Goal: Information Seeking & Learning: Learn about a topic

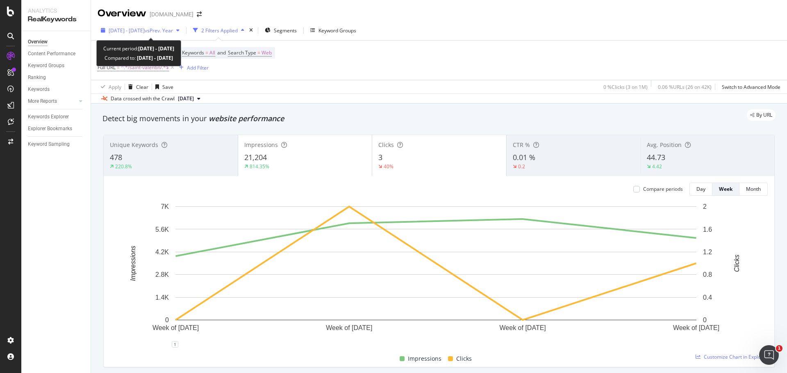
click at [145, 32] on span "[DATE] - [DATE]" at bounding box center [127, 30] width 36 height 7
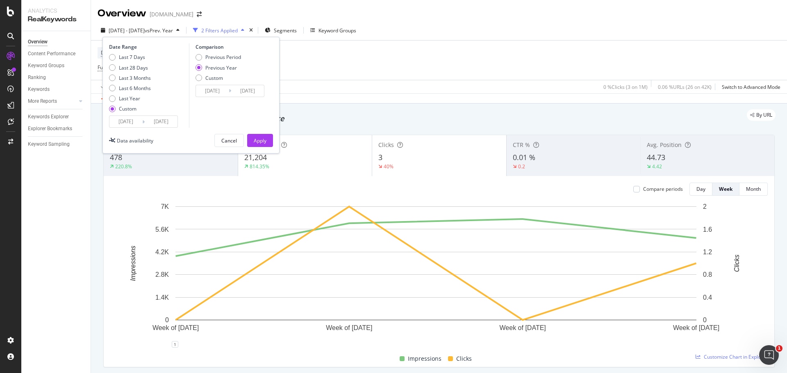
click at [120, 123] on input "[DATE]" at bounding box center [125, 121] width 33 height 11
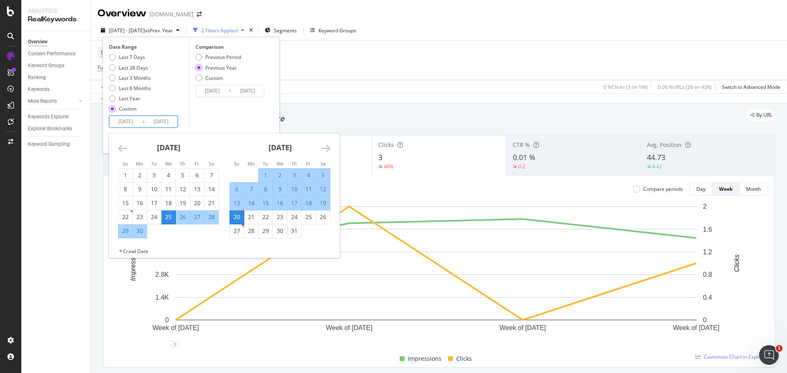
click at [120, 143] on icon "Move backward to switch to the previous month." at bounding box center [122, 148] width 9 height 10
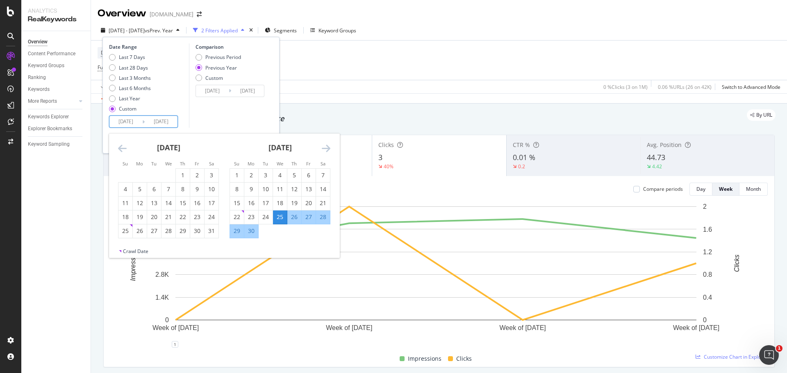
click at [120, 144] on icon "Move backward to switch to the previous month." at bounding box center [122, 148] width 9 height 10
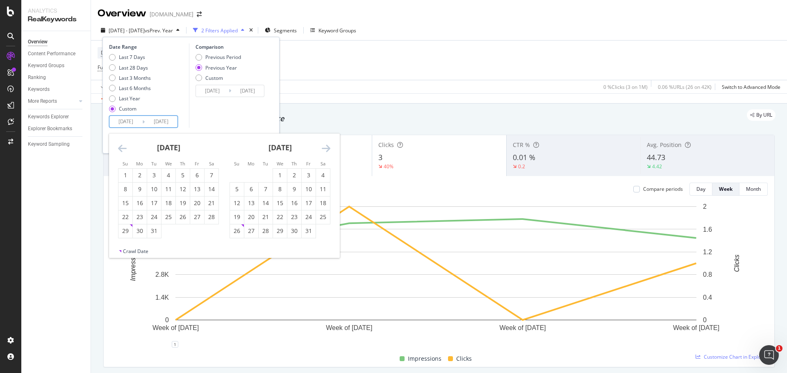
click at [334, 149] on div "[DATE] 1 2 3 4 5 6 7 8 9 10 11 12 13 14 15 16 17 18 19 20 21 22 23 24 25 26 27 …" at bounding box center [279, 186] width 111 height 105
click at [329, 148] on icon "Move forward to switch to the next month." at bounding box center [326, 148] width 9 height 10
click at [126, 217] on div "19" at bounding box center [125, 217] width 14 height 8
type input "[DATE]"
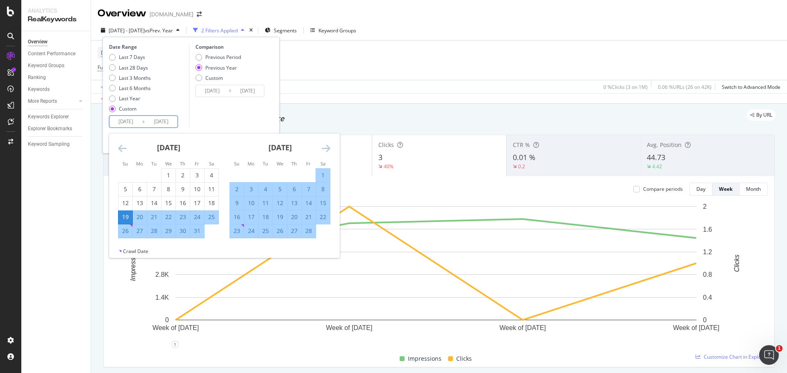
click at [322, 217] on div "22" at bounding box center [323, 217] width 14 height 8
type input "[DATE]"
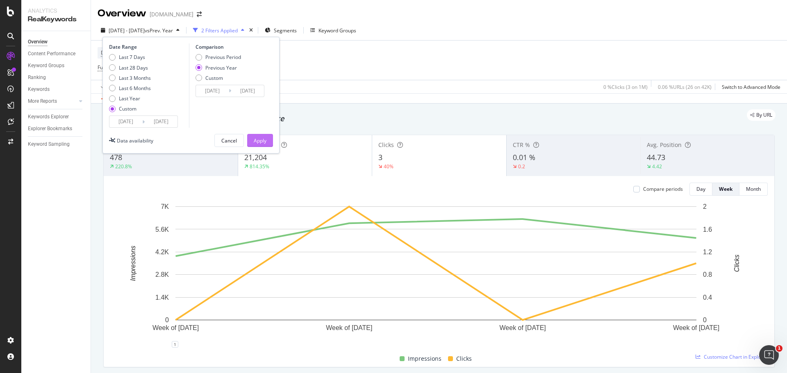
click at [257, 142] on div "Apply" at bounding box center [260, 140] width 13 height 7
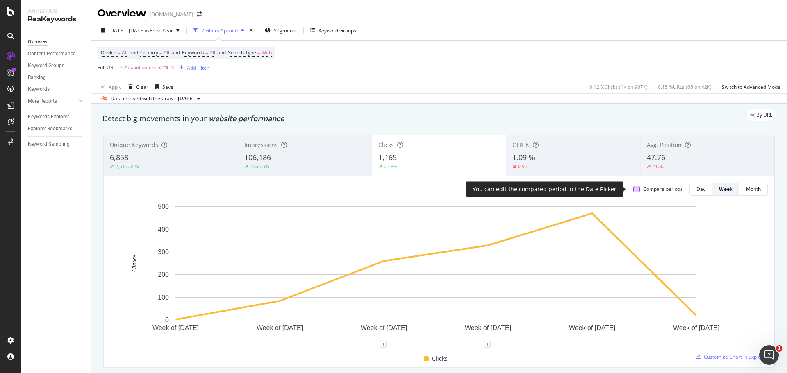
click at [633, 188] on div at bounding box center [636, 189] width 7 height 7
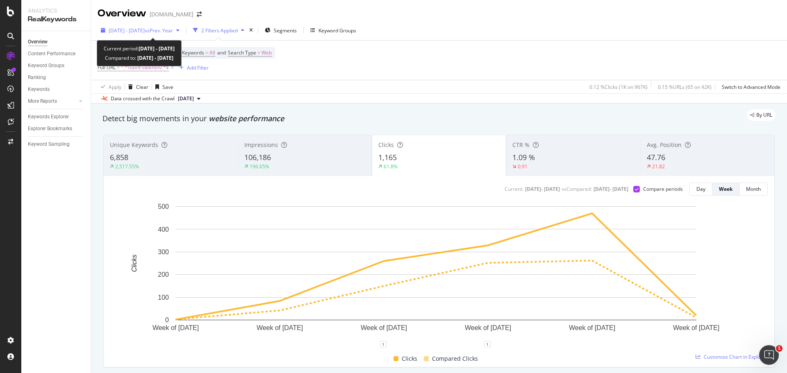
click at [145, 34] on span "[DATE] - [DATE]" at bounding box center [127, 30] width 36 height 7
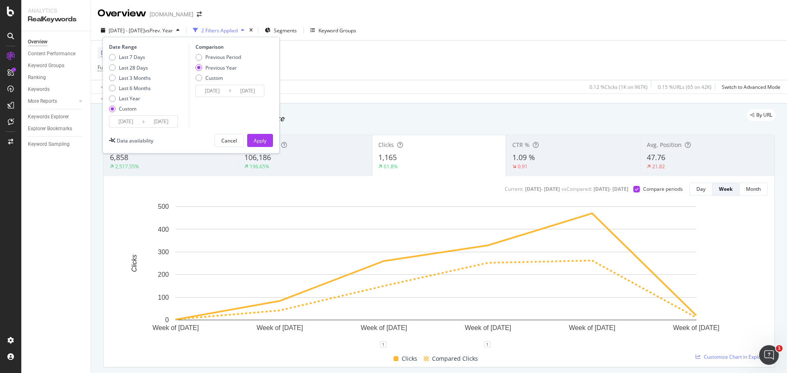
click at [121, 122] on input "[DATE]" at bounding box center [125, 121] width 33 height 11
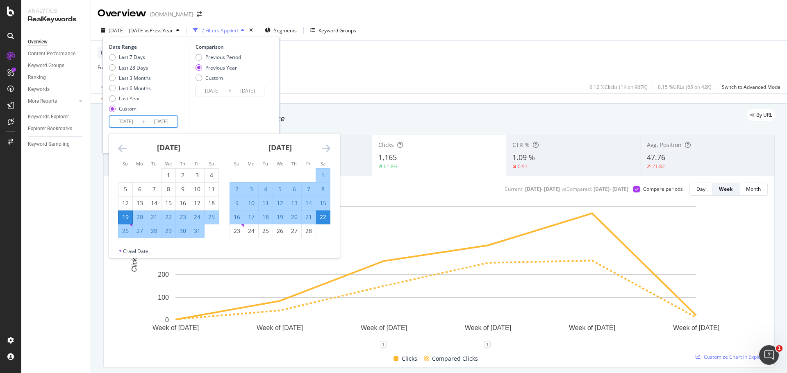
click at [152, 230] on div "28" at bounding box center [154, 231] width 14 height 8
type input "[DATE]"
click at [309, 231] on div "28" at bounding box center [309, 231] width 14 height 8
type input "[DATE]"
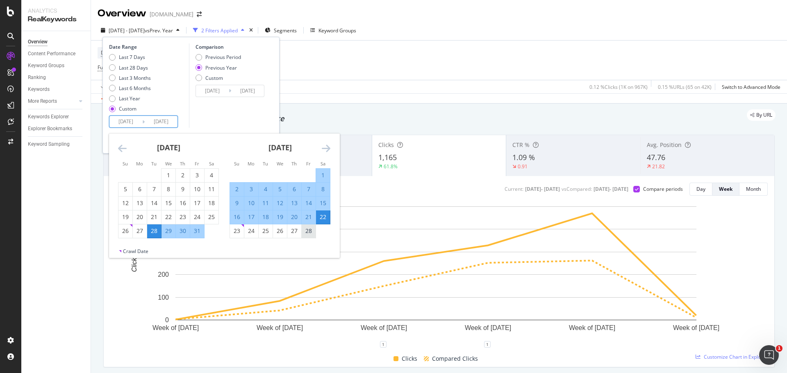
type input "[DATE]"
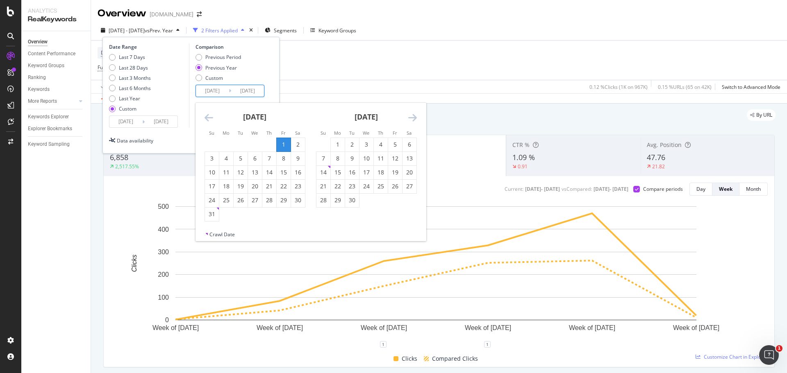
click at [213, 91] on input "[DATE]" at bounding box center [212, 90] width 33 height 11
click at [208, 117] on icon "Move backward to switch to the previous month." at bounding box center [208, 118] width 9 height 10
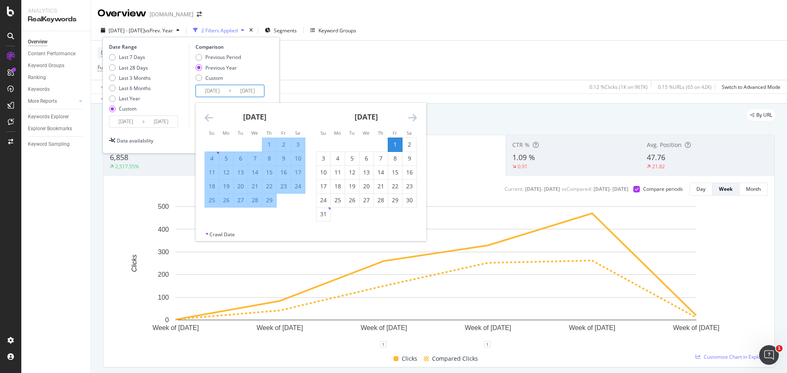
click at [254, 198] on div "28" at bounding box center [255, 200] width 14 height 8
type input "[DATE]"
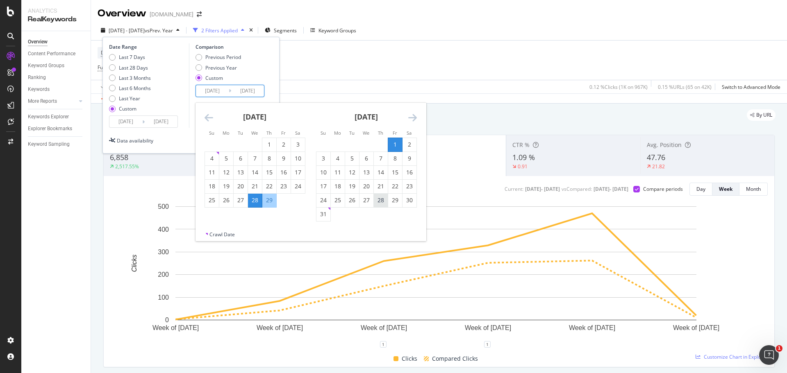
click at [383, 200] on div "28" at bounding box center [381, 200] width 14 height 8
type input "[DATE]"
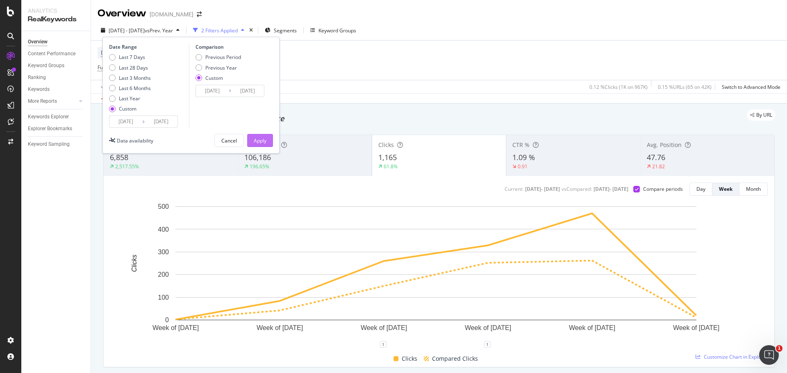
click at [260, 144] on div "Apply" at bounding box center [260, 140] width 13 height 12
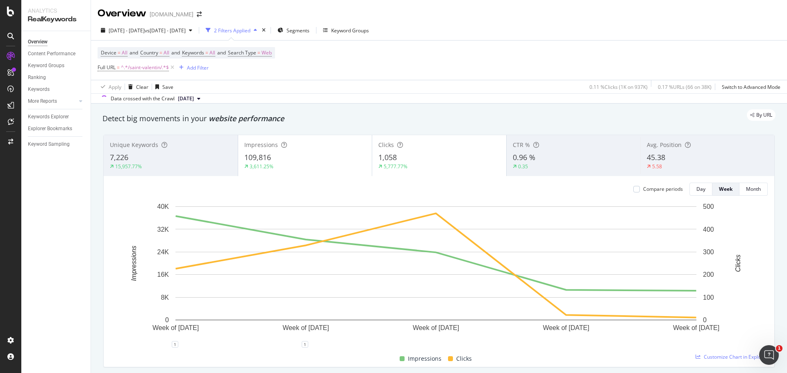
click at [277, 153] on div "109,816" at bounding box center [305, 157] width 122 height 11
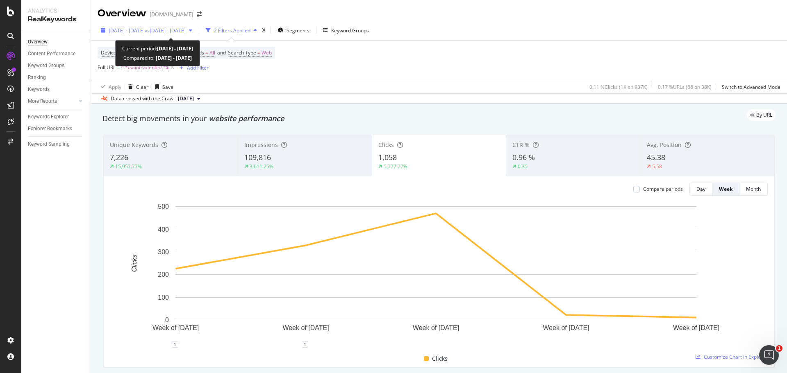
click at [175, 33] on span "vs [DATE] - [DATE]" at bounding box center [165, 30] width 41 height 7
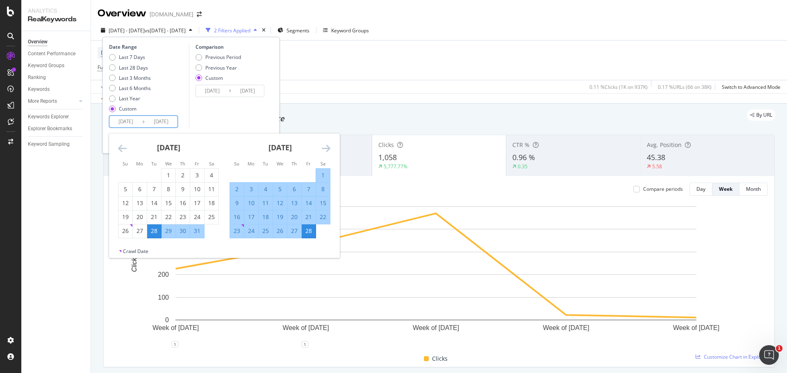
click at [124, 117] on input "[DATE]" at bounding box center [125, 121] width 33 height 11
click at [124, 206] on div "12" at bounding box center [125, 203] width 14 height 8
type input "[DATE]"
click at [196, 202] on div "17" at bounding box center [197, 203] width 14 height 8
type input "[DATE]"
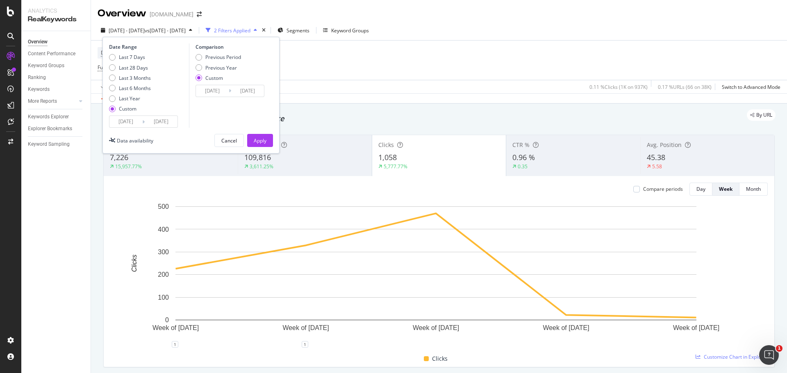
click at [134, 120] on input "[DATE]" at bounding box center [125, 121] width 33 height 11
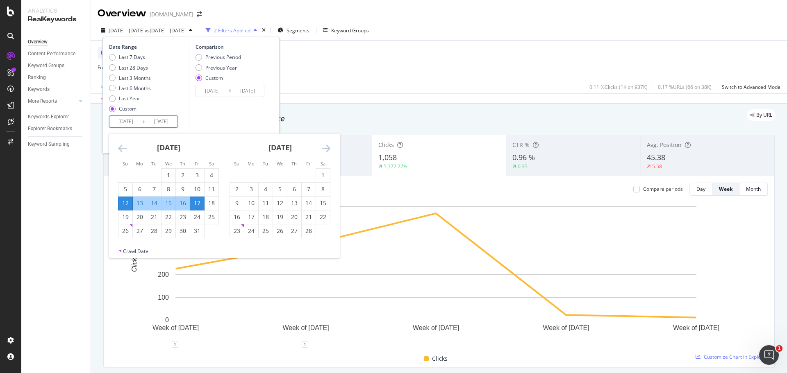
click at [198, 205] on div "17" at bounding box center [197, 203] width 14 height 8
type input "[DATE]"
click at [253, 218] on div "17" at bounding box center [251, 217] width 14 height 8
type input "[DATE]"
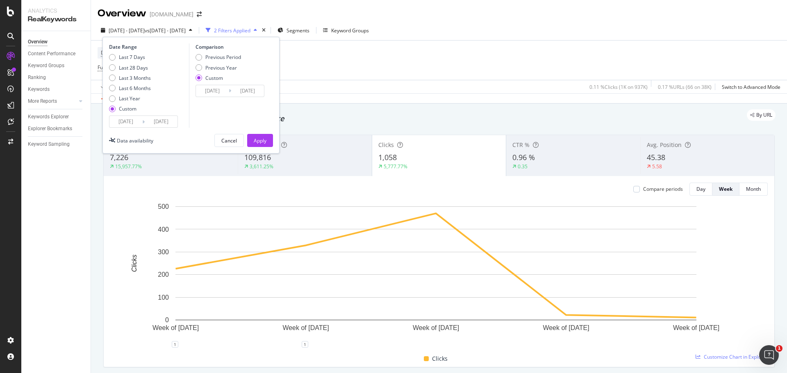
click at [214, 92] on input "[DATE]" at bounding box center [212, 90] width 33 height 11
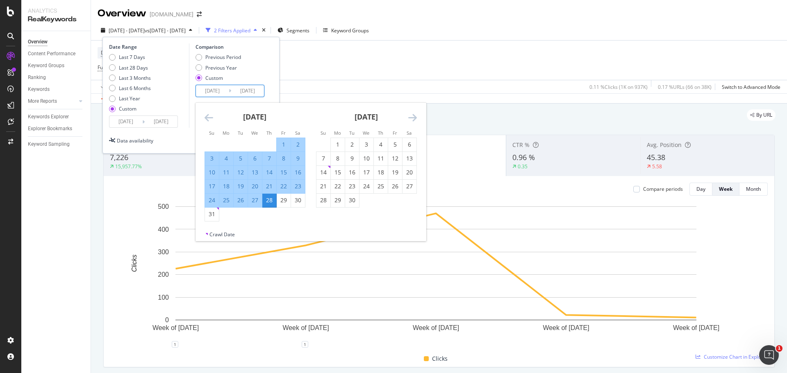
click at [209, 117] on icon "Move backward to switch to the previous month." at bounding box center [208, 118] width 9 height 10
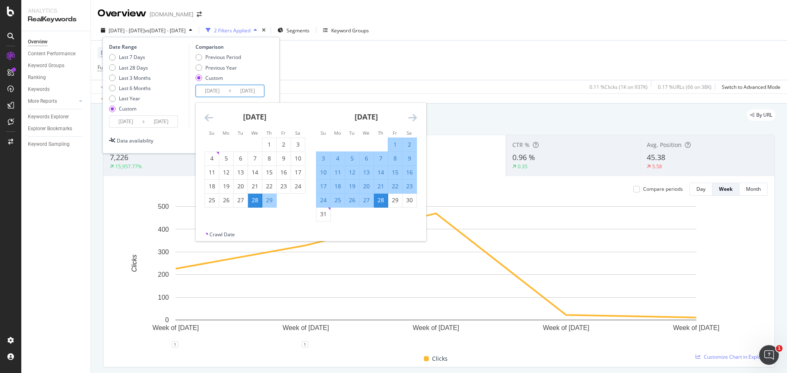
click at [207, 118] on icon "Move backward to switch to the previous month." at bounding box center [208, 118] width 9 height 10
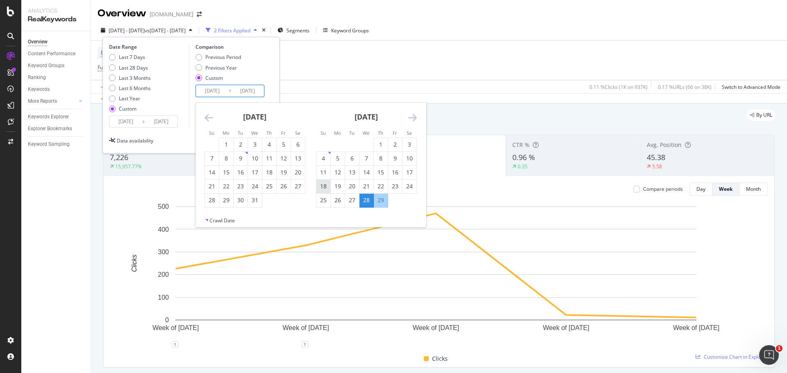
drag, startPoint x: 257, startPoint y: 169, endPoint x: 321, endPoint y: 183, distance: 65.8
click at [257, 170] on div "17" at bounding box center [255, 172] width 14 height 8
type input "[DATE]"
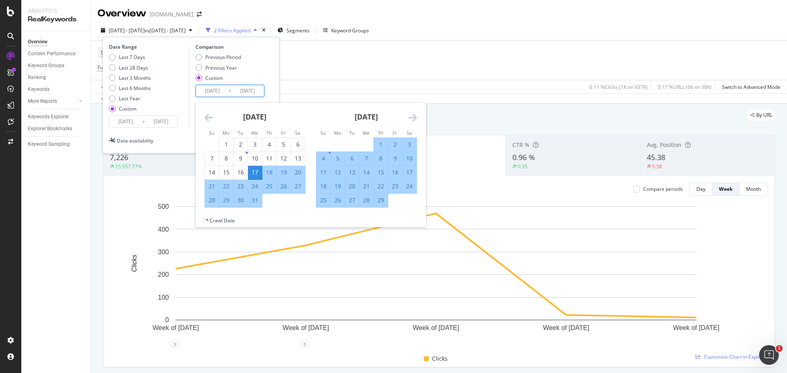
click at [411, 171] on div "17" at bounding box center [409, 172] width 14 height 8
type input "[DATE]"
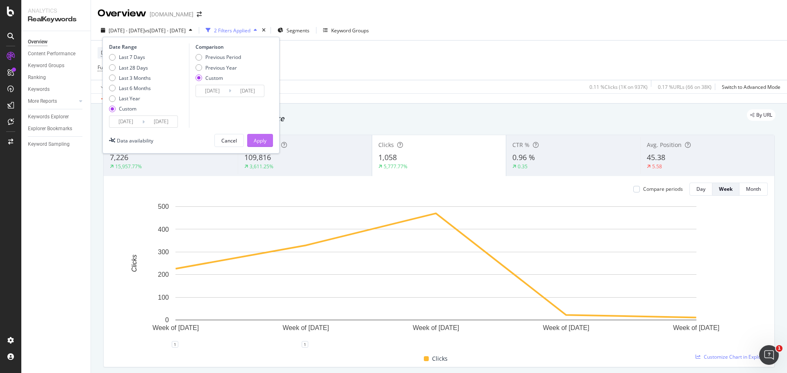
click at [263, 143] on div "Apply" at bounding box center [260, 140] width 13 height 7
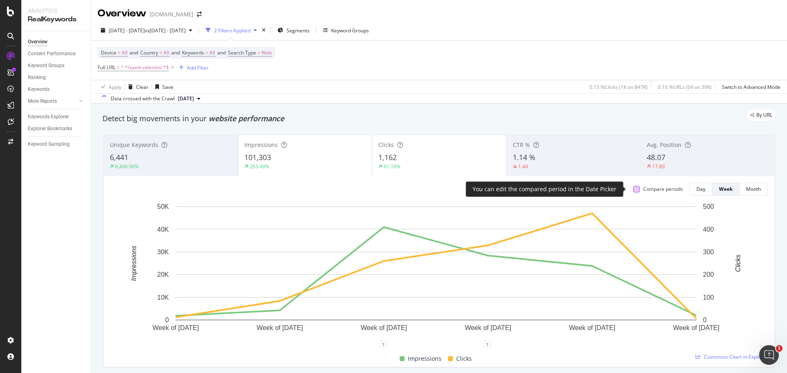
click at [633, 189] on div at bounding box center [636, 189] width 7 height 7
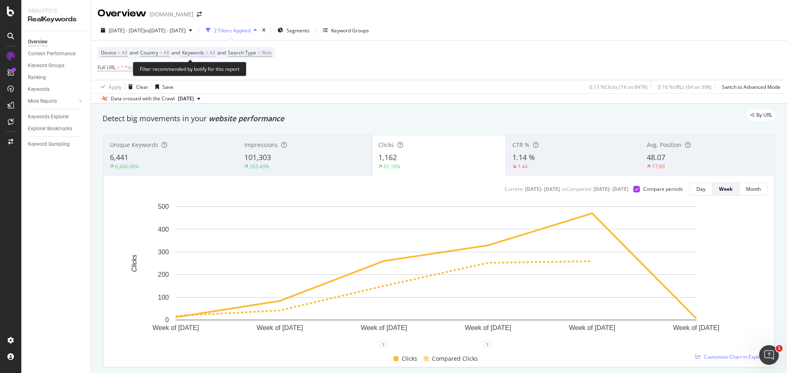
click at [208, 50] on span "=" at bounding box center [206, 52] width 3 height 7
click at [207, 73] on icon "button" at bounding box center [207, 72] width 3 height 5
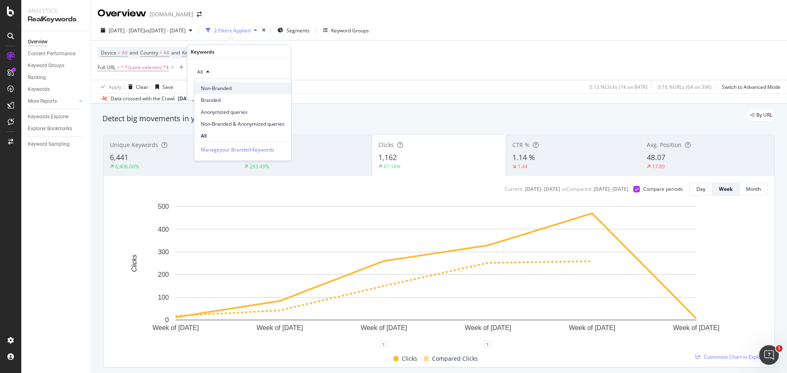
click at [220, 87] on span "Non-Branded" at bounding box center [243, 88] width 84 height 7
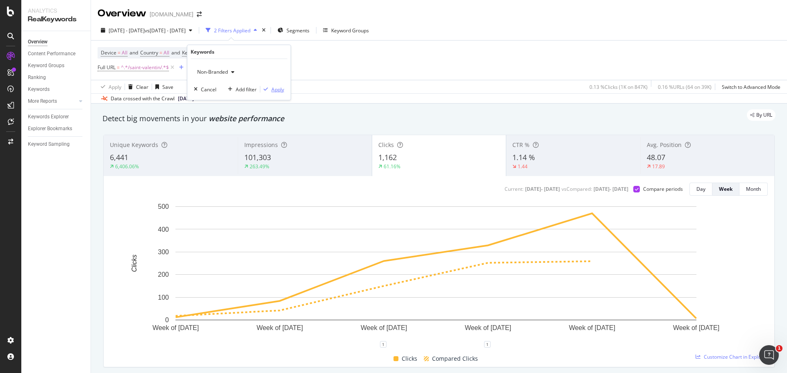
click at [270, 88] on div "button" at bounding box center [265, 89] width 11 height 5
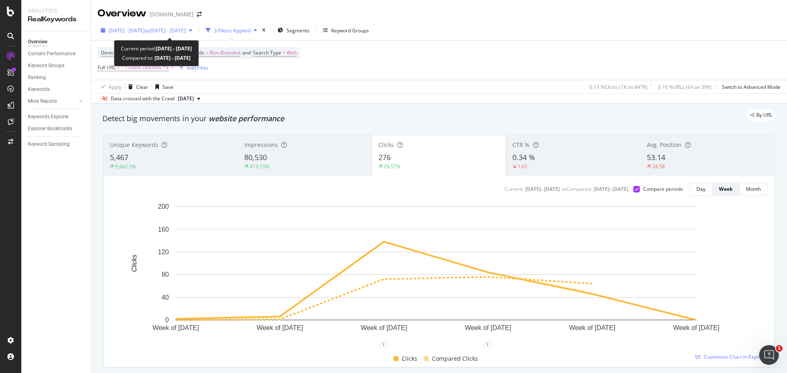
click at [168, 31] on span "vs [DATE] - [DATE]" at bounding box center [165, 30] width 41 height 7
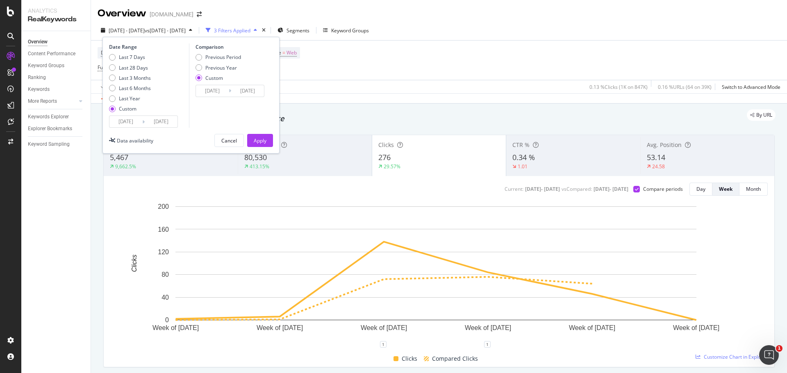
click at [133, 121] on input "[DATE]" at bounding box center [125, 121] width 33 height 11
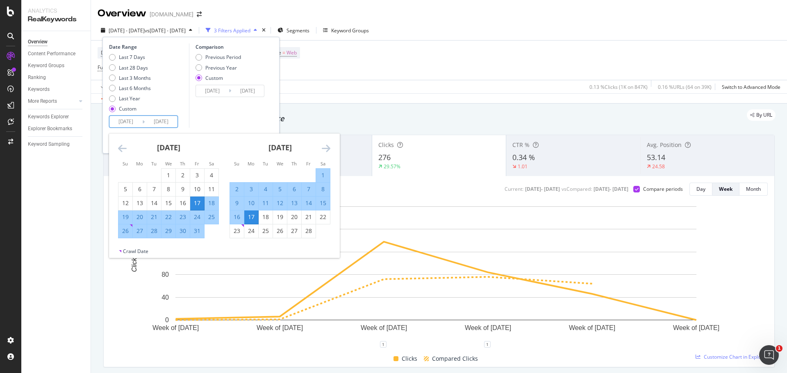
click at [126, 218] on div "19" at bounding box center [125, 217] width 14 height 8
type input "[DATE]"
click at [284, 218] on div "19" at bounding box center [280, 217] width 14 height 8
type input "[DATE]"
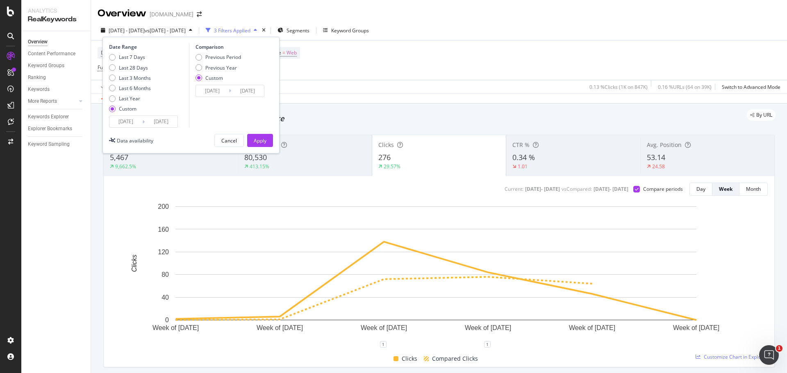
click at [206, 88] on input "[DATE]" at bounding box center [212, 90] width 33 height 11
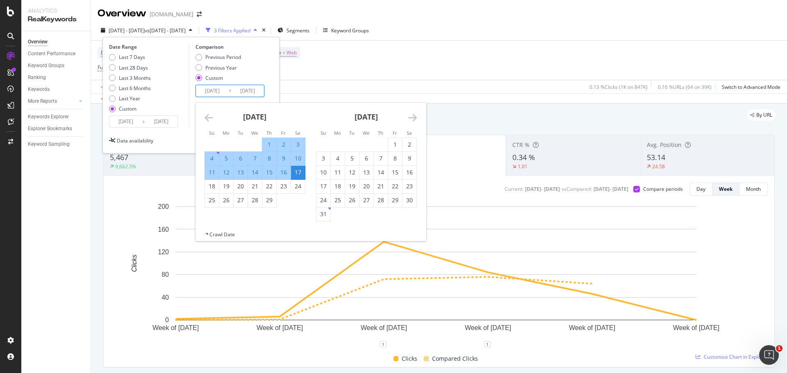
click at [209, 120] on icon "Move backward to switch to the previous month." at bounding box center [208, 118] width 9 height 10
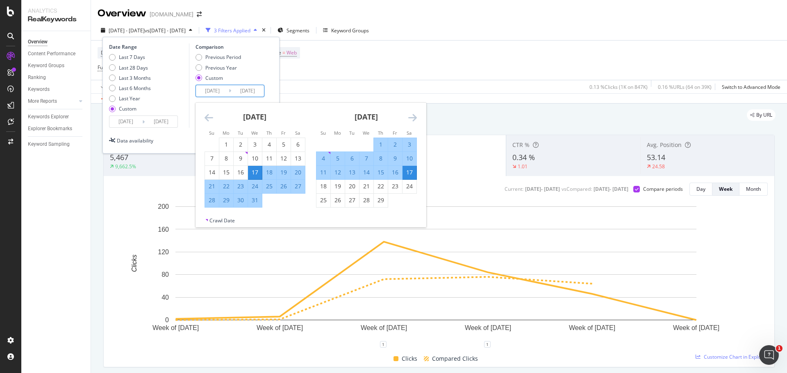
click at [288, 173] on div "19" at bounding box center [284, 172] width 14 height 8
type input "[DATE]"
click at [338, 186] on div "19" at bounding box center [338, 186] width 14 height 8
type input "[DATE]"
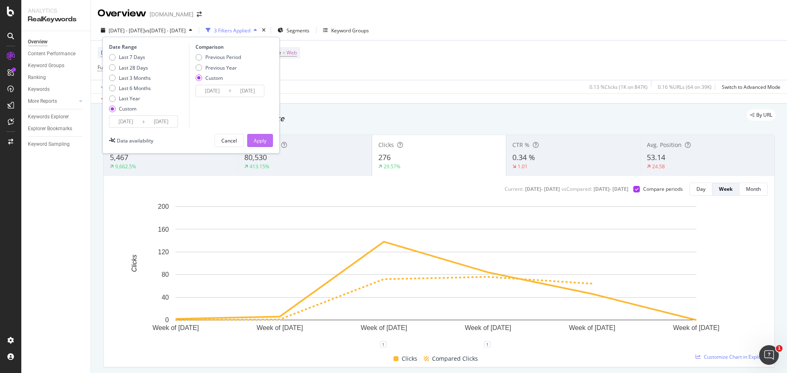
click at [260, 141] on div "Apply" at bounding box center [260, 140] width 13 height 7
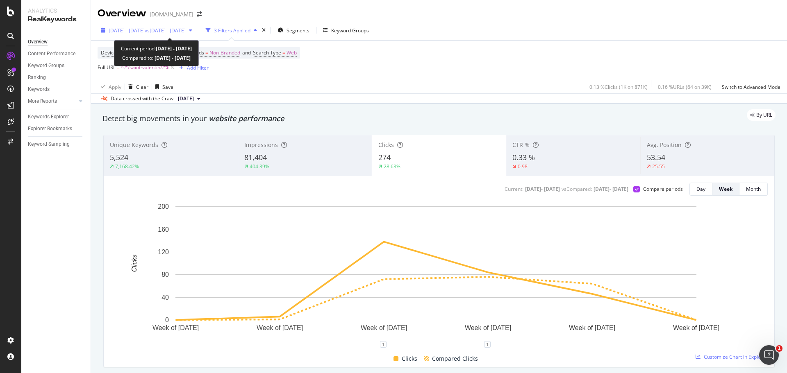
click at [145, 29] on span "[DATE] - [DATE]" at bounding box center [127, 30] width 36 height 7
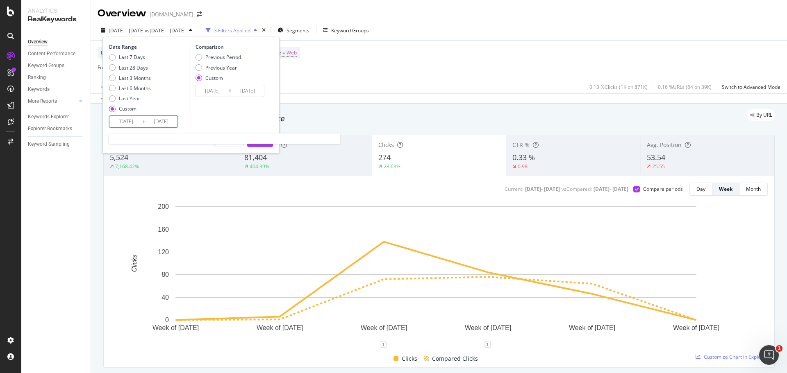
click at [128, 123] on input "[DATE]" at bounding box center [125, 121] width 33 height 11
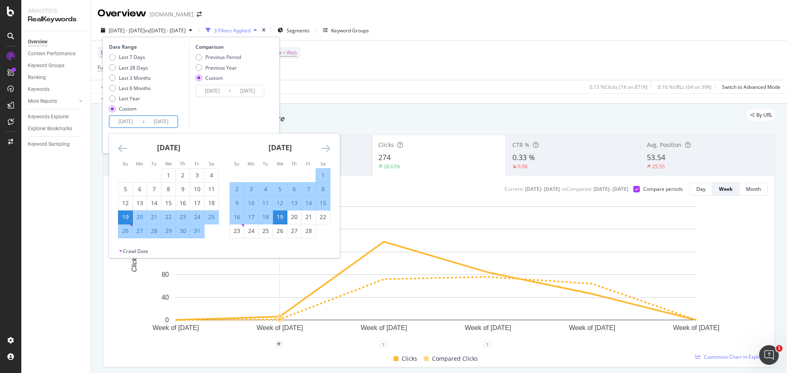
click at [191, 350] on div "1 1" at bounding box center [438, 348] width 657 height 7
